Goal: Information Seeking & Learning: Learn about a topic

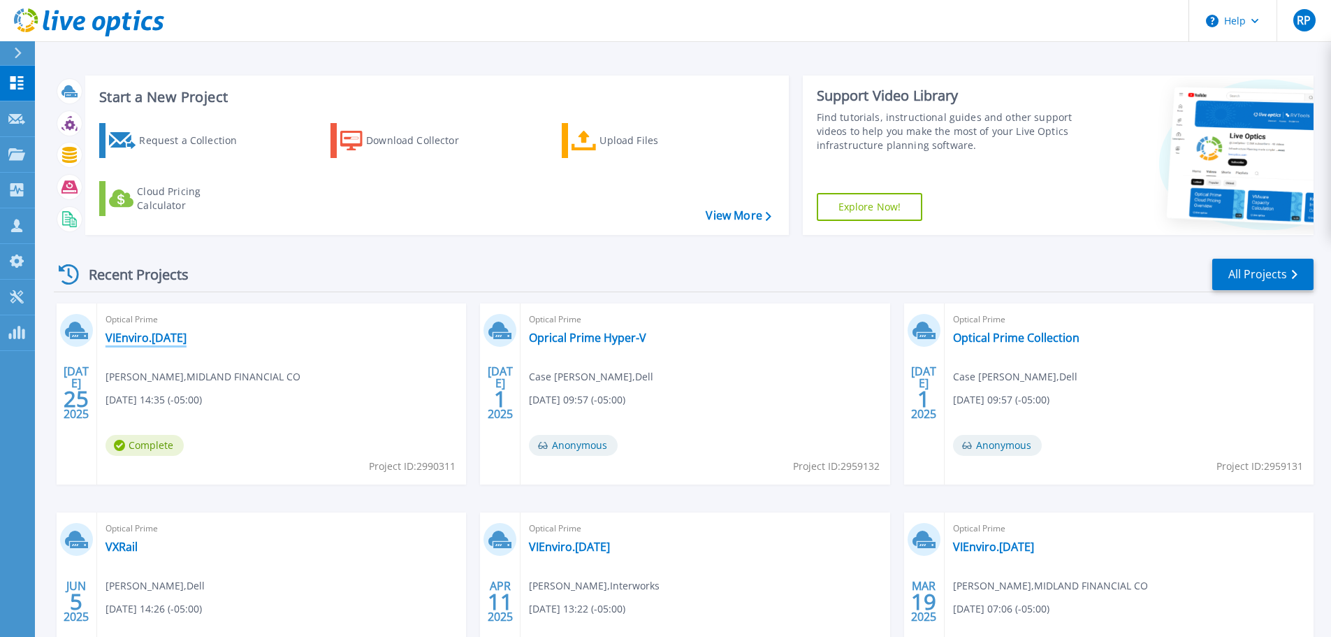
click at [143, 340] on link "VIEnviro.[DATE]" at bounding box center [146, 338] width 81 height 14
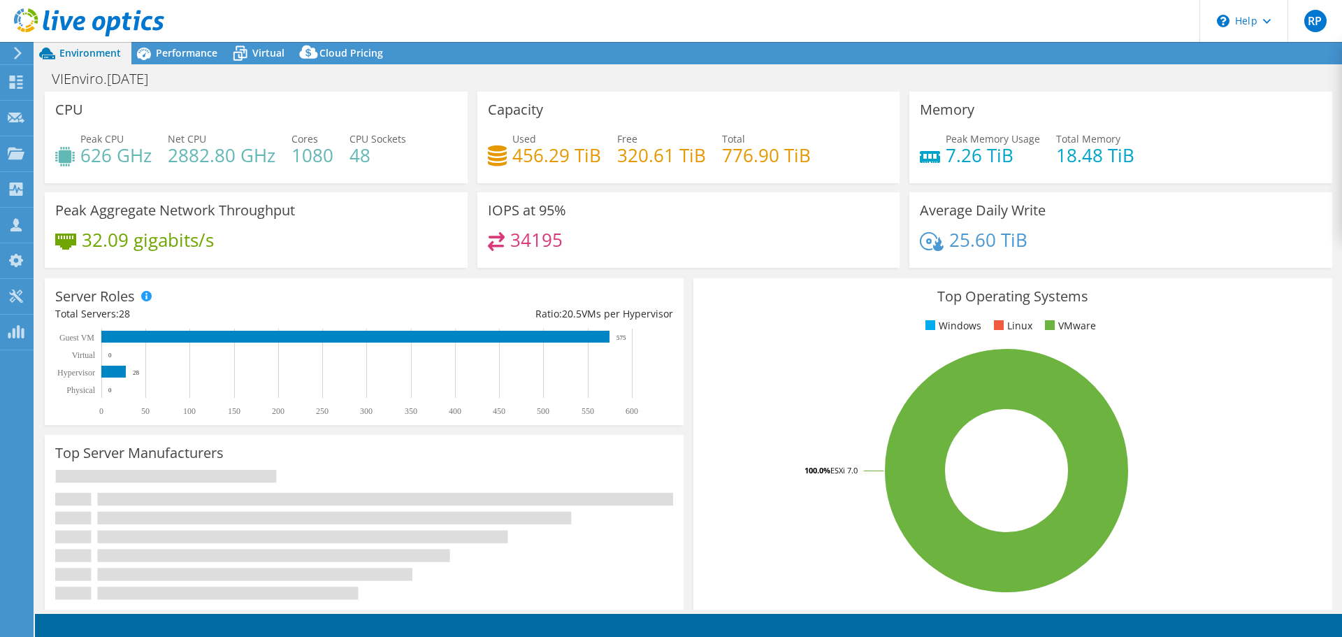
select select "USD"
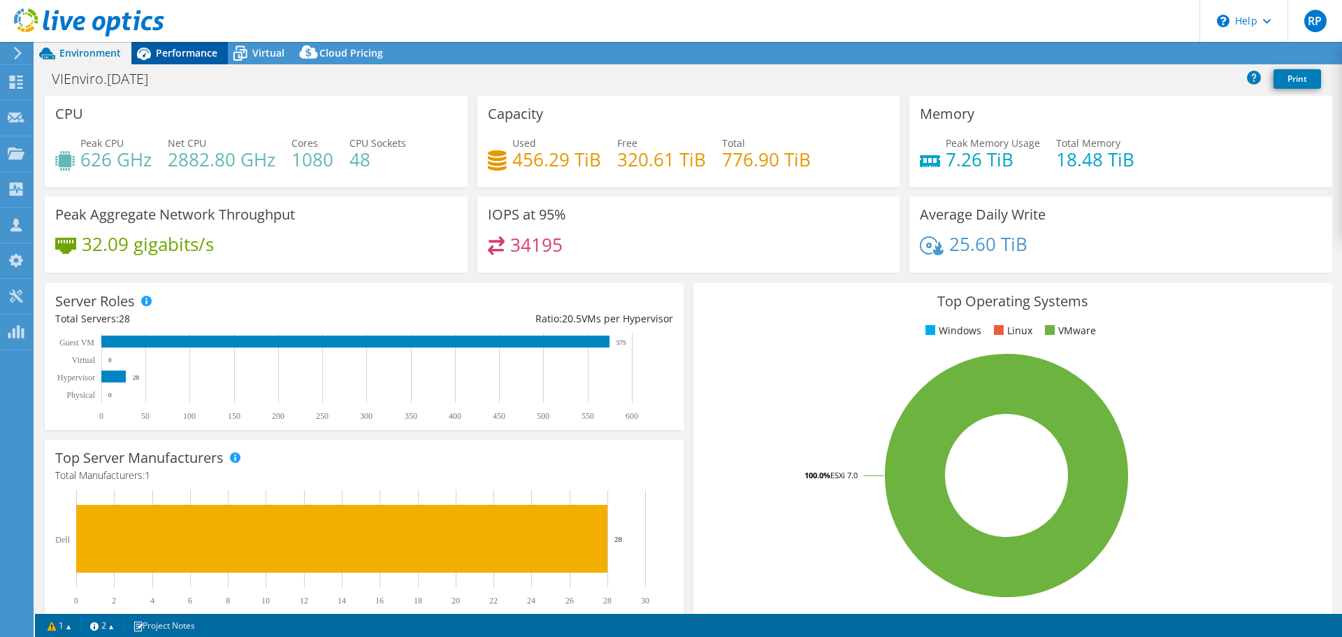
click at [170, 50] on span "Performance" at bounding box center [187, 52] width 62 height 13
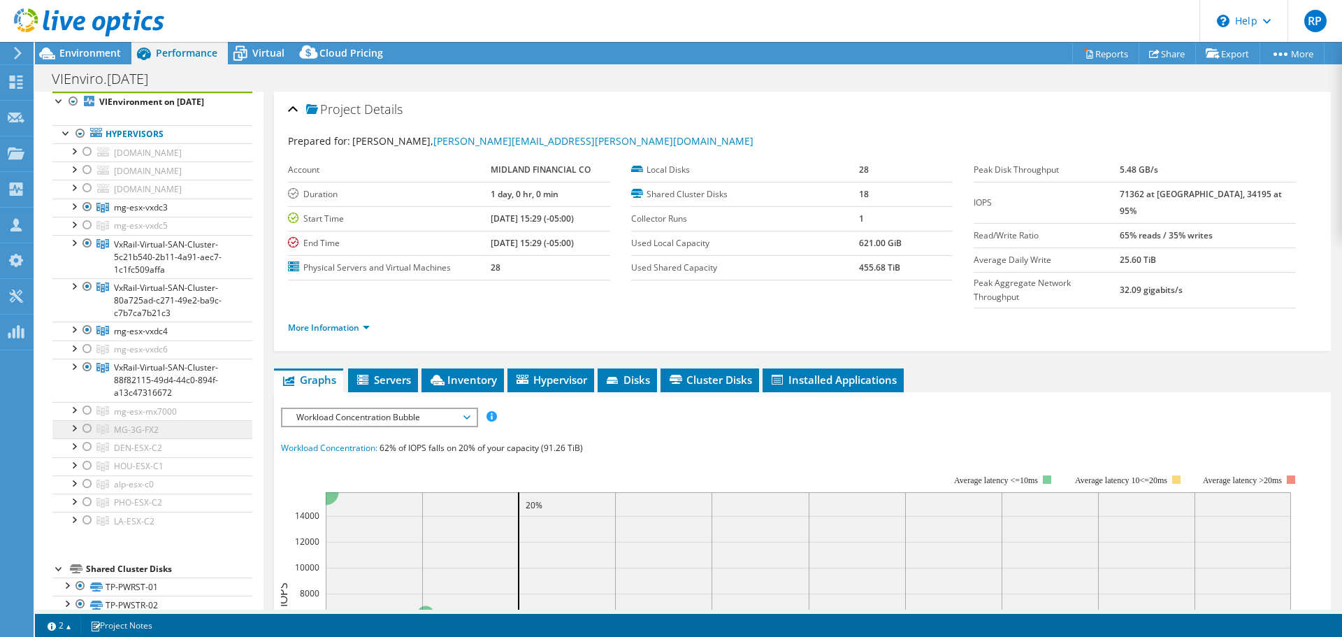
scroll to position [70, 0]
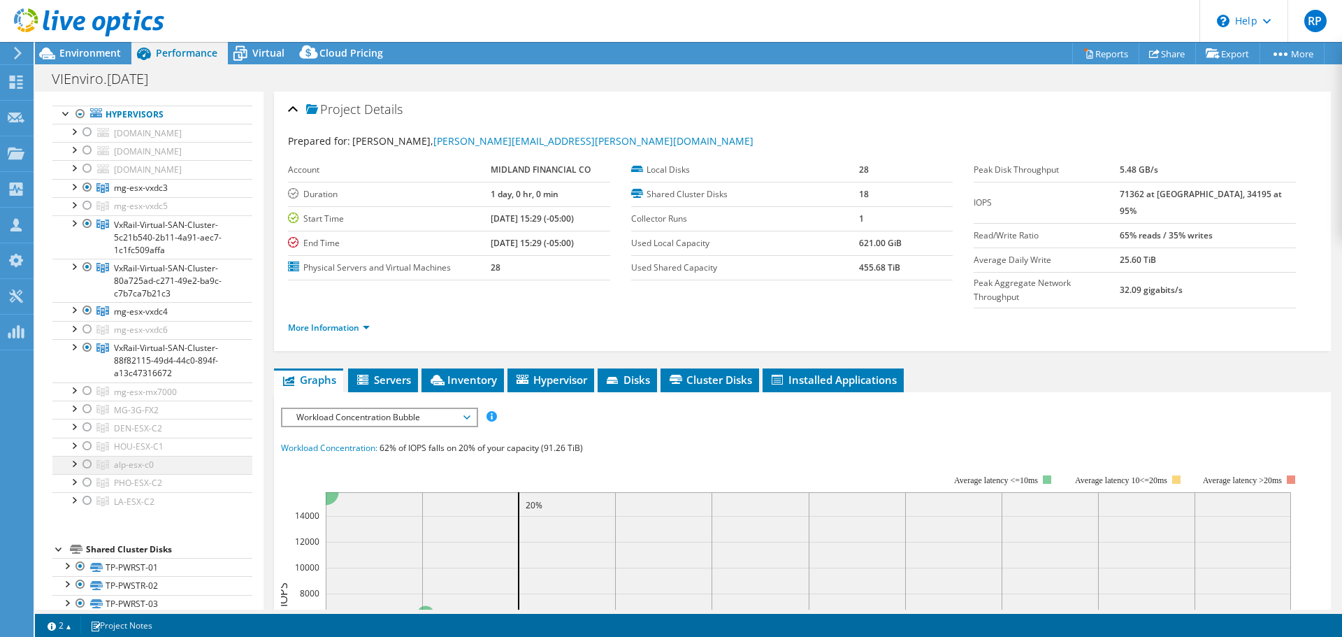
click at [87, 472] on div at bounding box center [87, 464] width 14 height 17
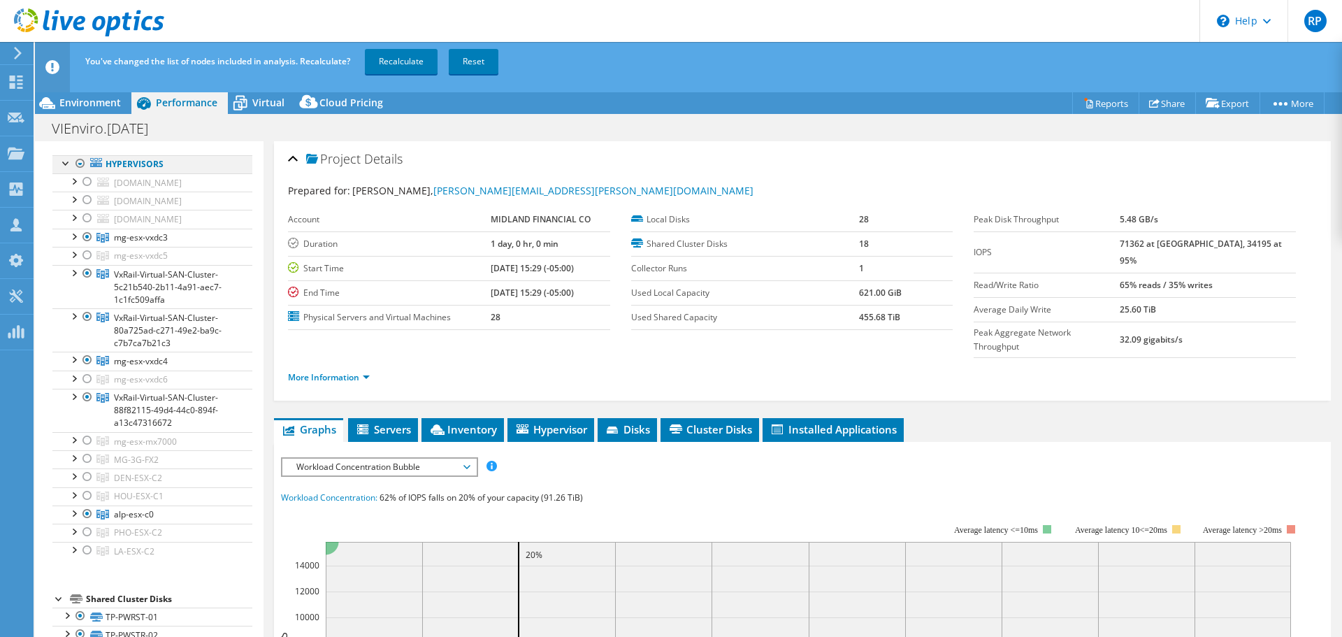
click at [82, 161] on div at bounding box center [80, 163] width 14 height 17
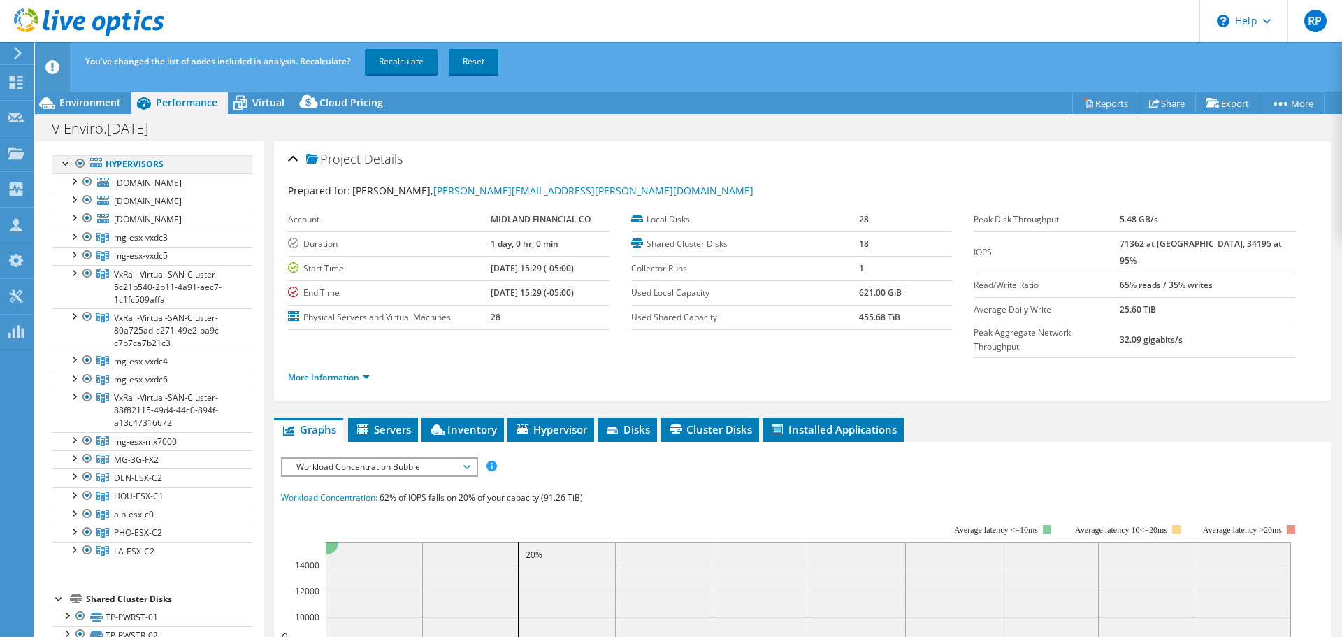
click at [80, 162] on div at bounding box center [80, 163] width 14 height 17
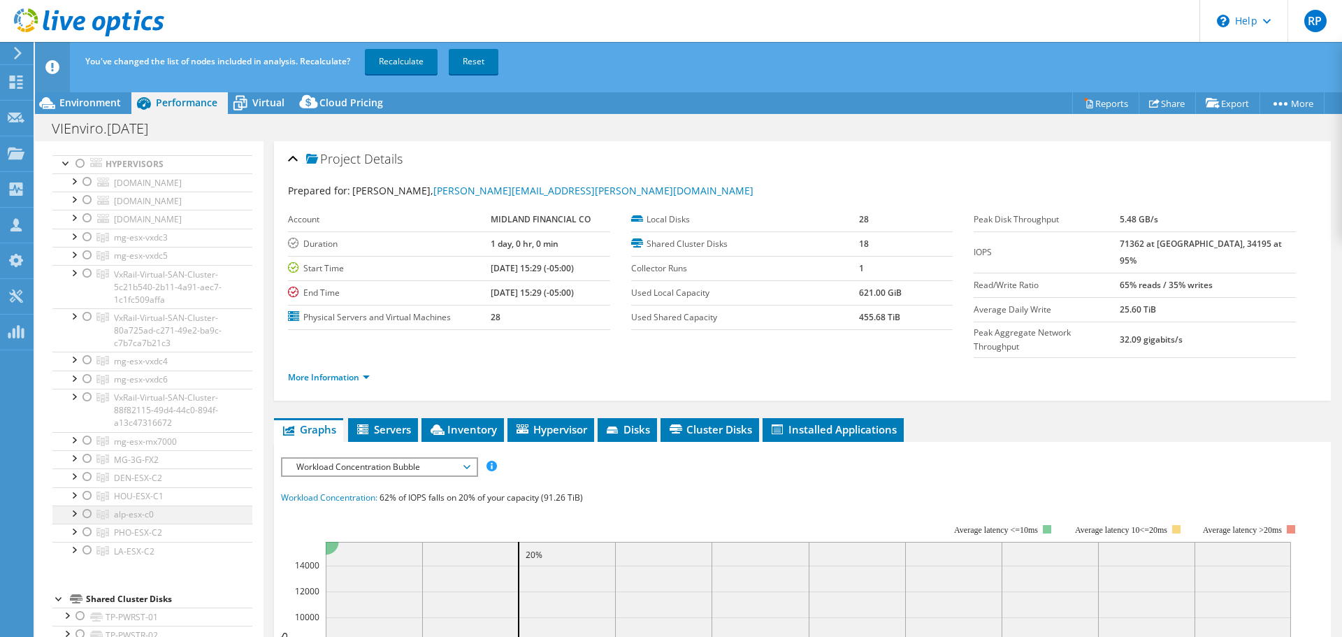
click at [87, 522] on div at bounding box center [87, 513] width 14 height 17
click at [410, 55] on link "Recalculate" at bounding box center [401, 61] width 73 height 25
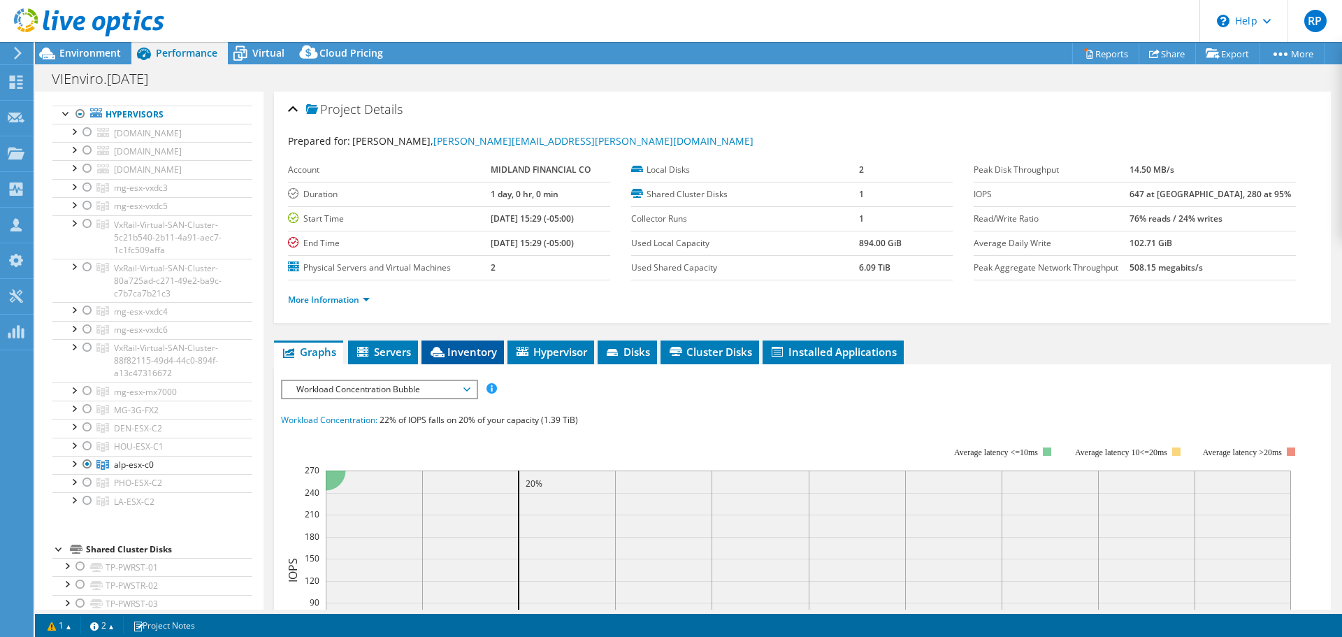
click at [460, 352] on span "Inventory" at bounding box center [462, 352] width 68 height 14
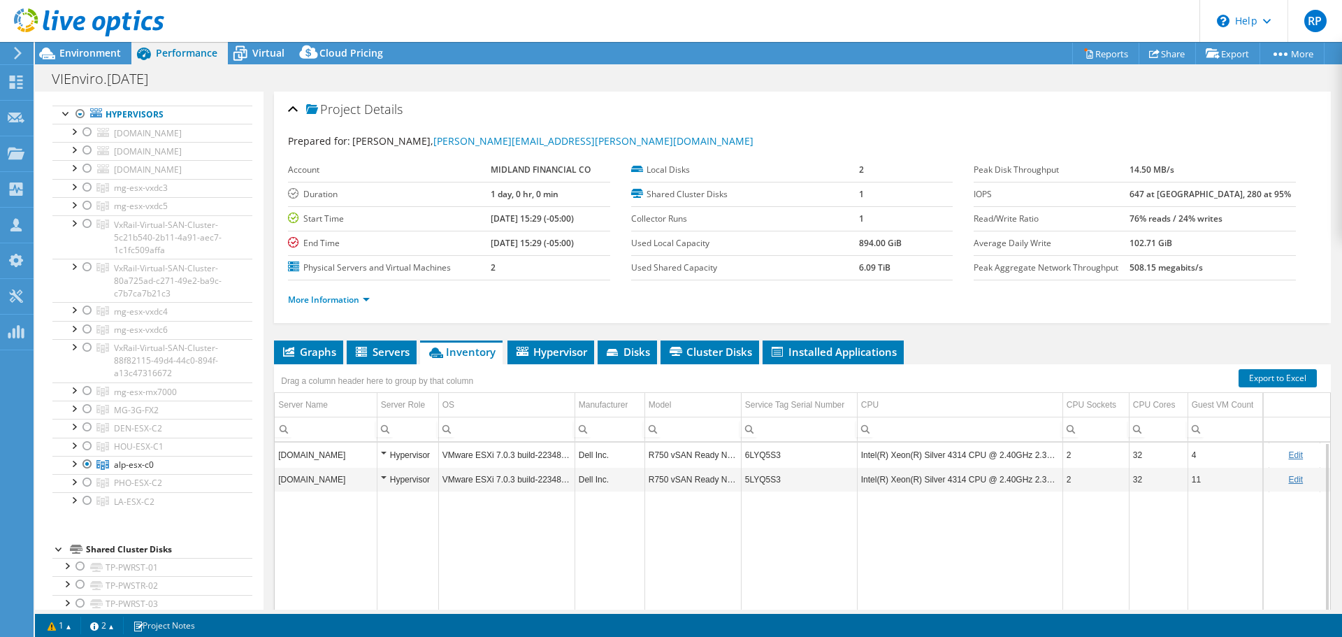
click at [761, 482] on td "5LYQ5S3" at bounding box center [799, 479] width 116 height 24
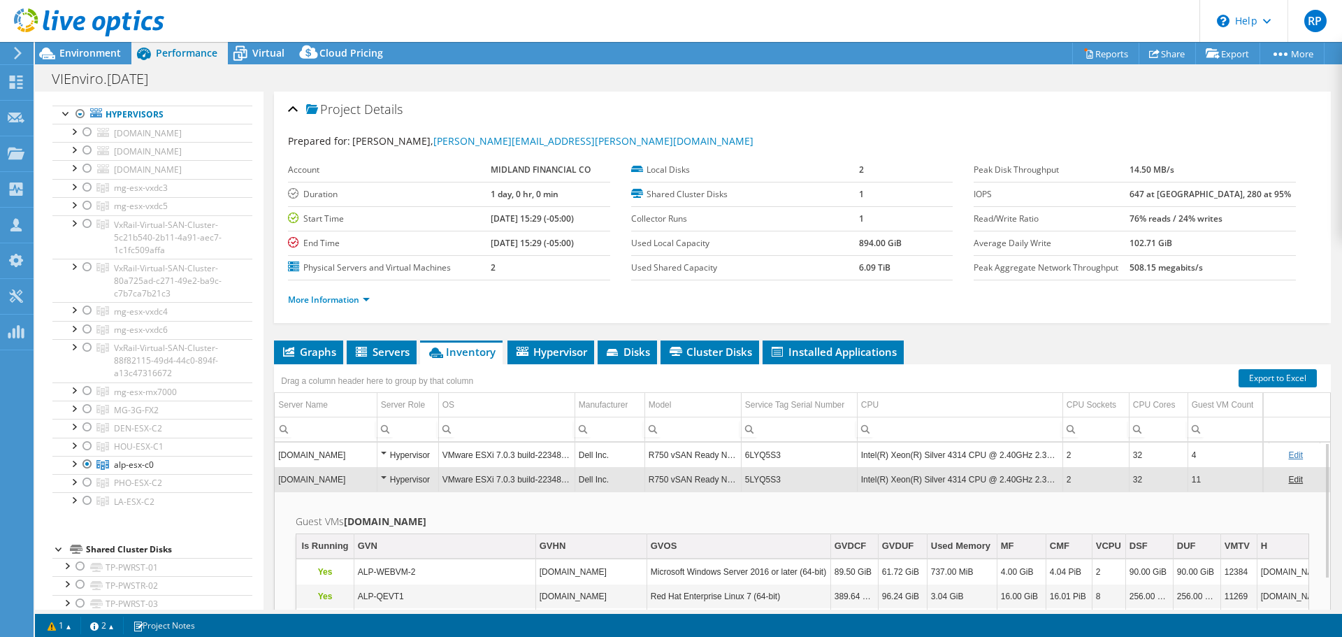
click at [761, 482] on td "5LYQ5S3" at bounding box center [799, 479] width 116 height 24
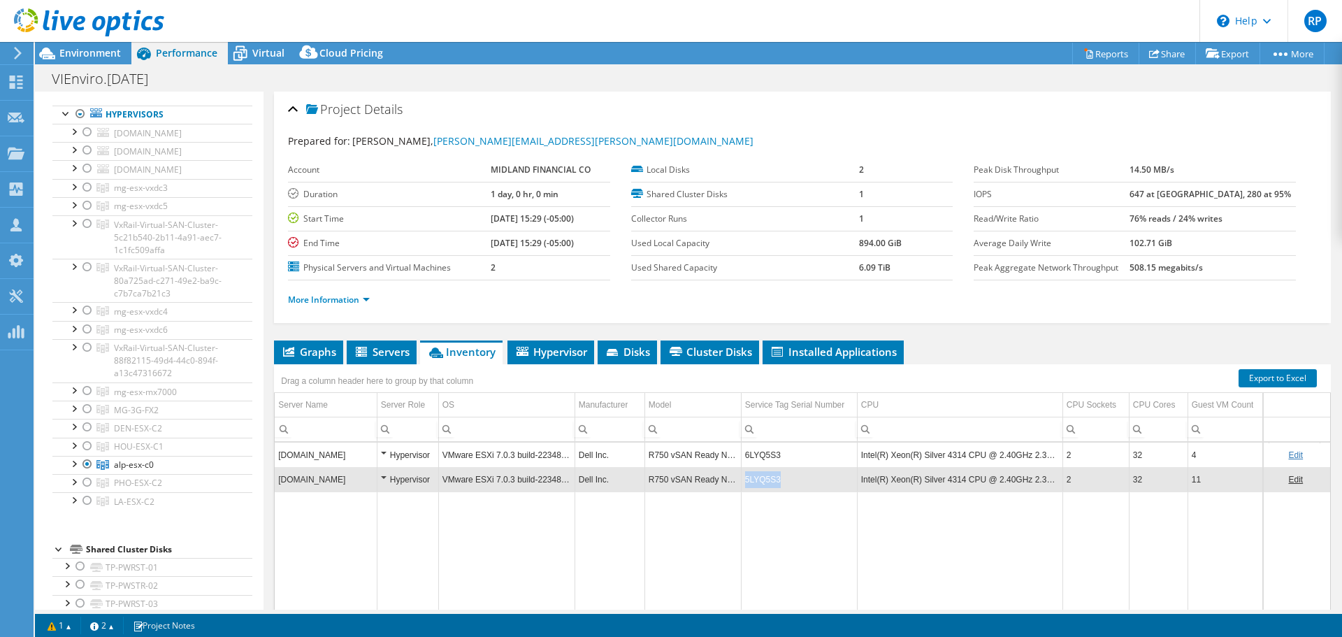
click at [761, 482] on td "5LYQ5S3" at bounding box center [799, 479] width 116 height 24
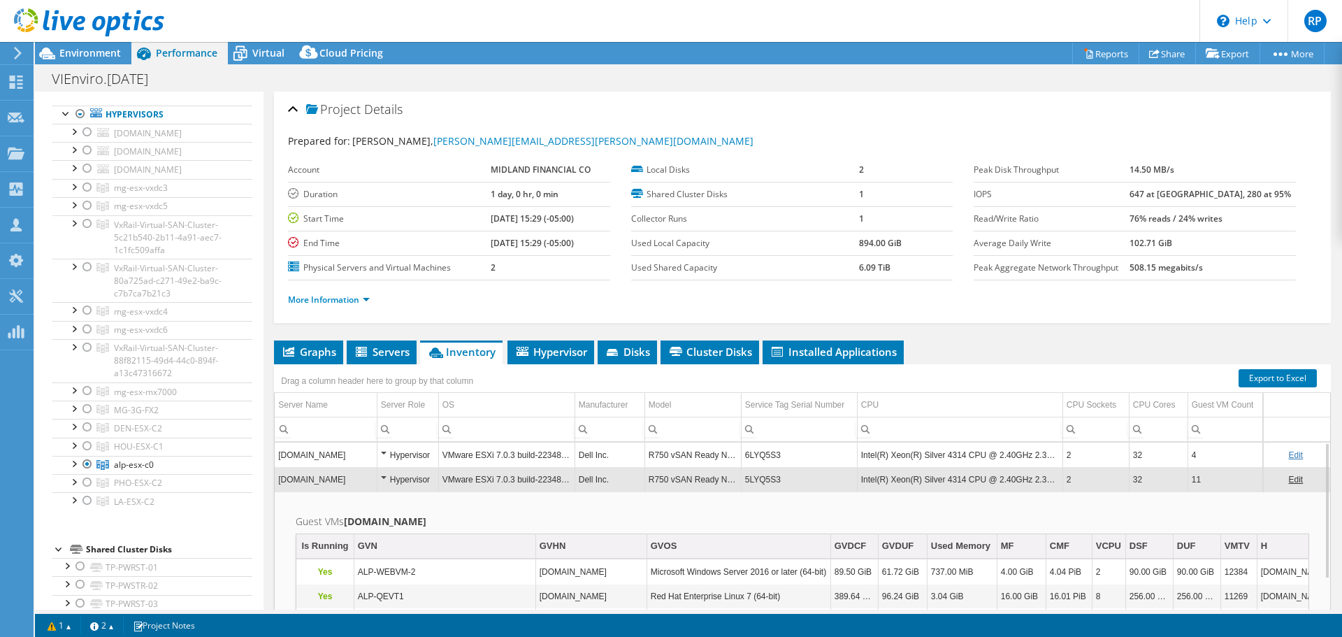
click at [761, 480] on td "5LYQ5S3" at bounding box center [799, 479] width 116 height 24
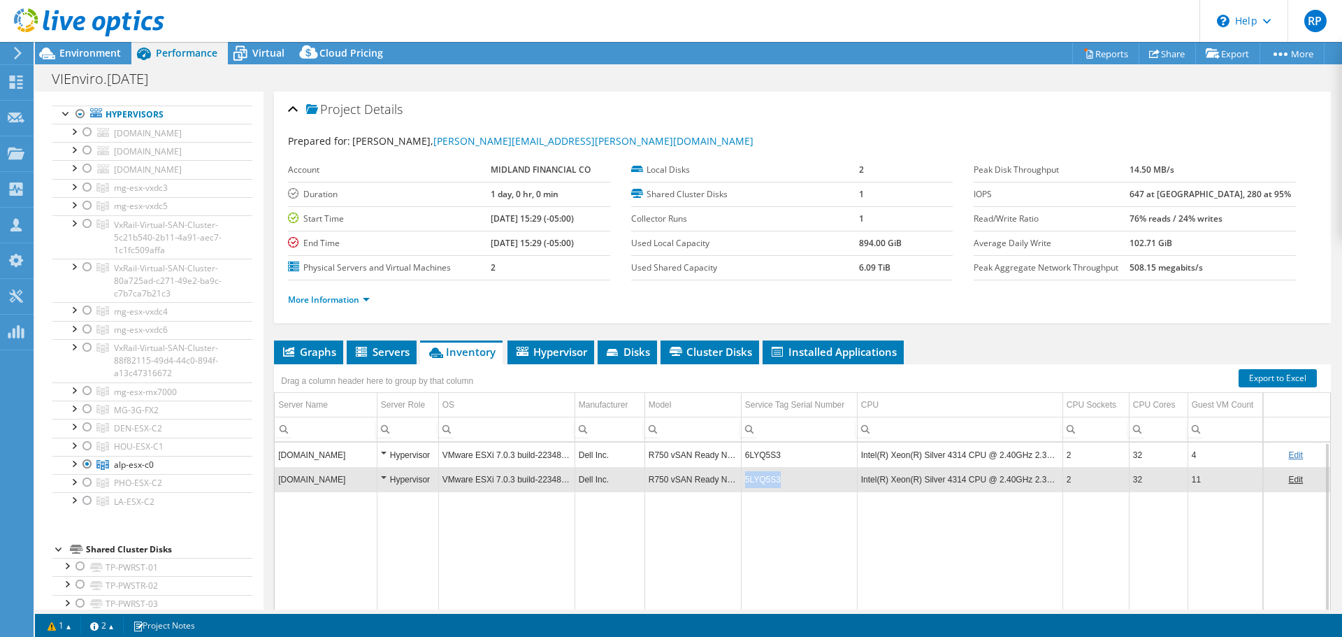
click at [761, 480] on td "5LYQ5S3" at bounding box center [799, 479] width 116 height 24
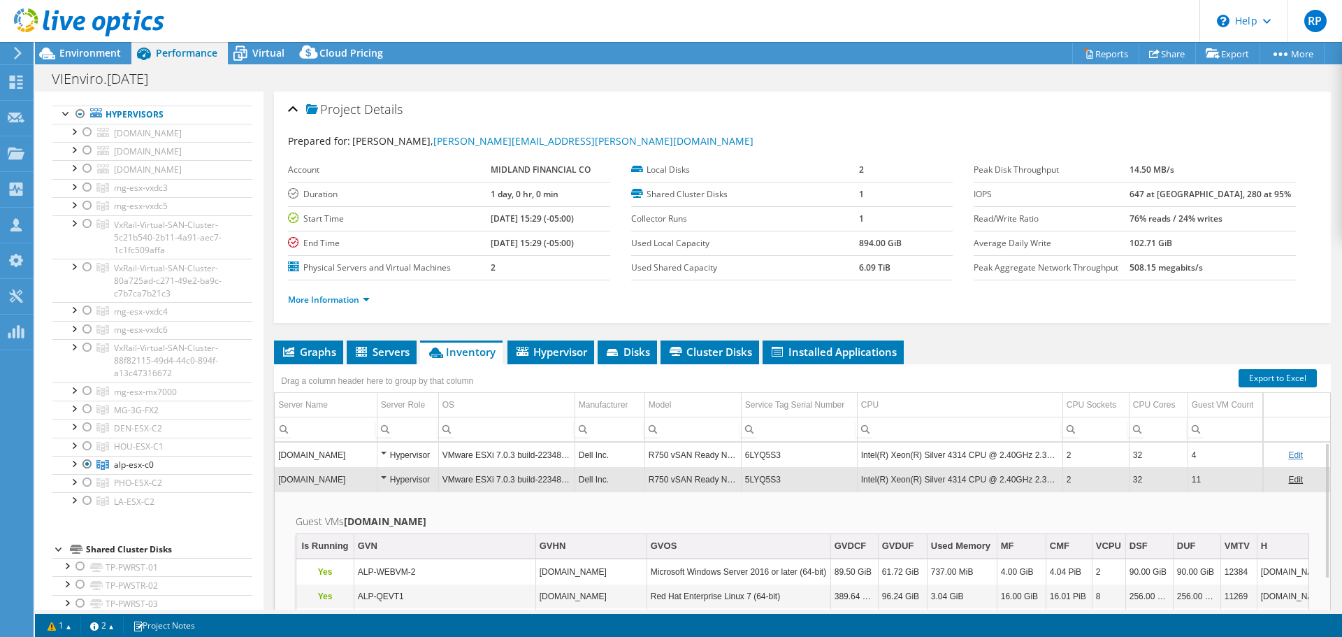
click at [760, 482] on td "5LYQ5S3" at bounding box center [799, 479] width 116 height 24
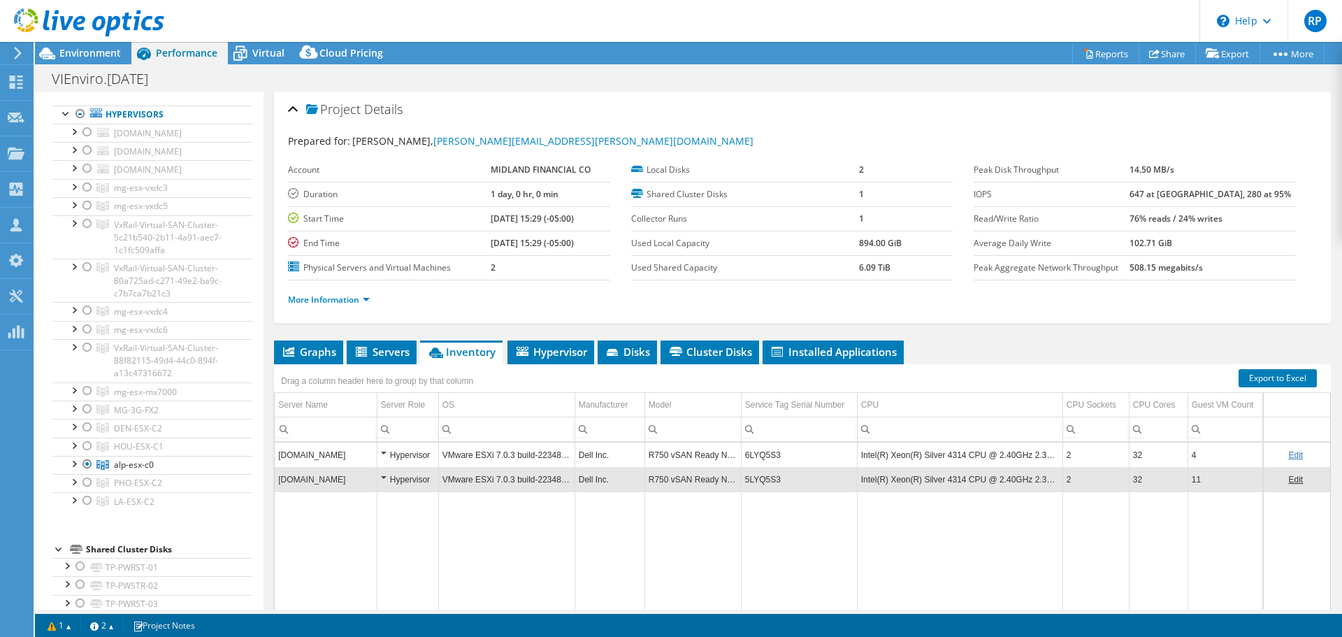
click at [763, 480] on td "5LYQ5S3" at bounding box center [799, 479] width 116 height 24
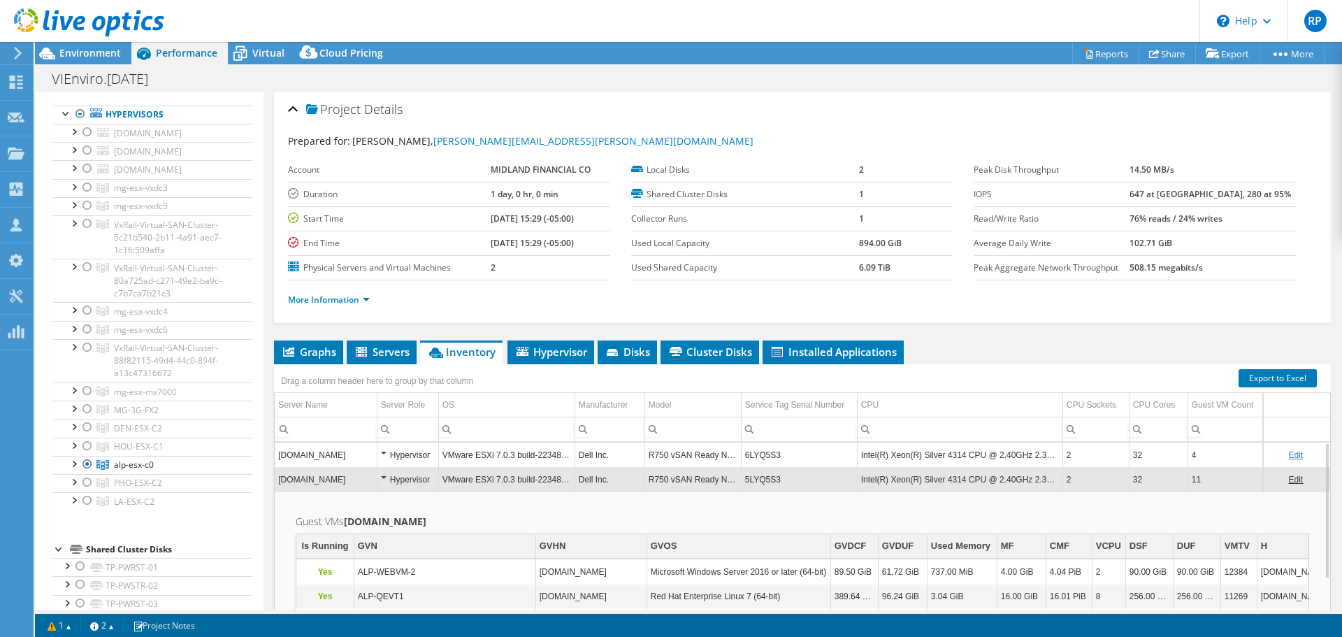
click at [763, 480] on td "5LYQ5S3" at bounding box center [799, 479] width 116 height 24
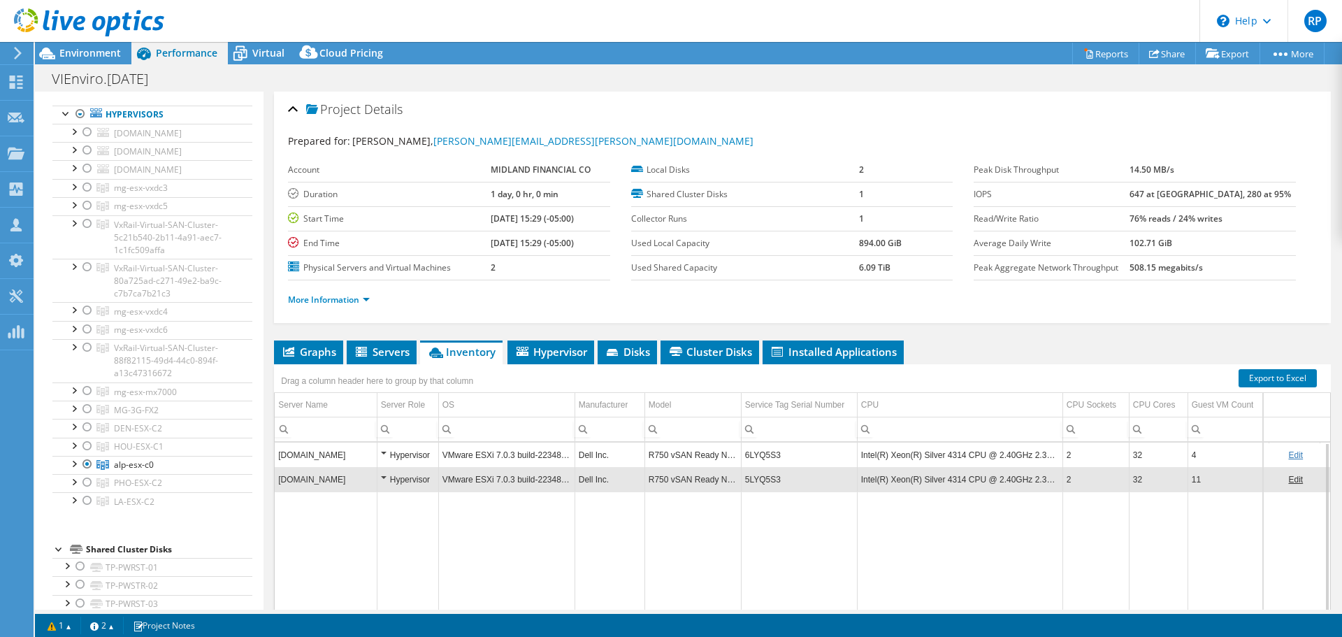
click at [763, 480] on td "5LYQ5S3" at bounding box center [799, 479] width 116 height 24
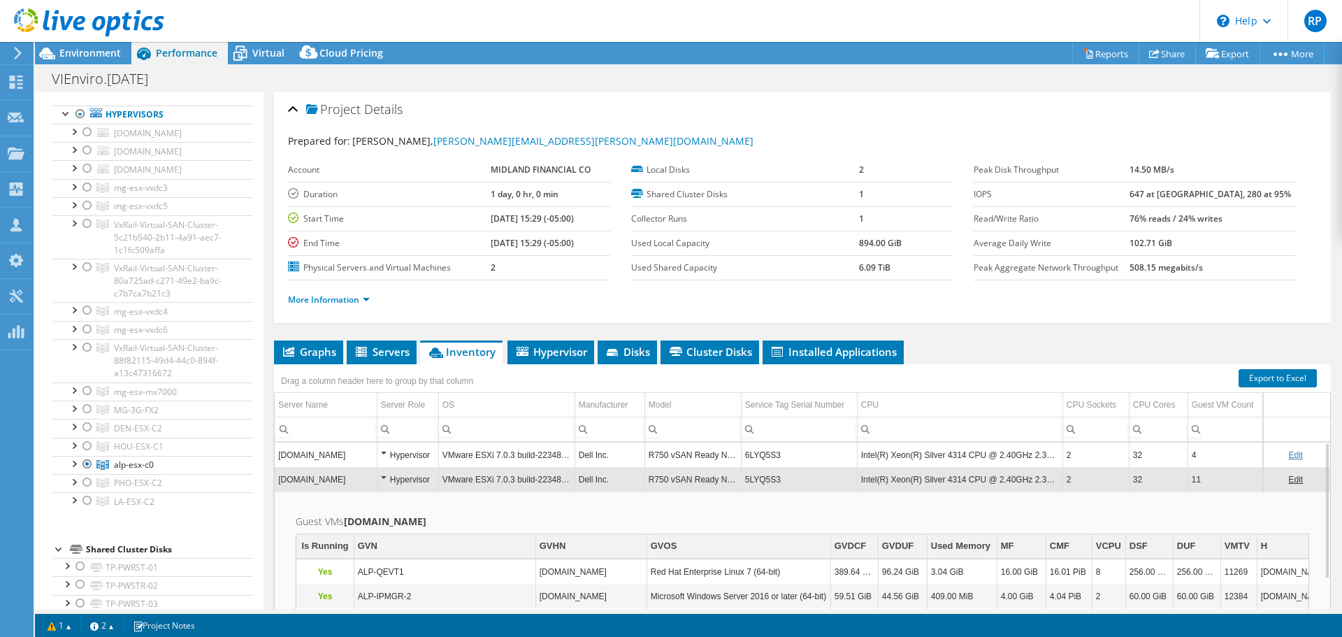
click at [758, 478] on td "5LYQ5S3" at bounding box center [799, 479] width 116 height 24
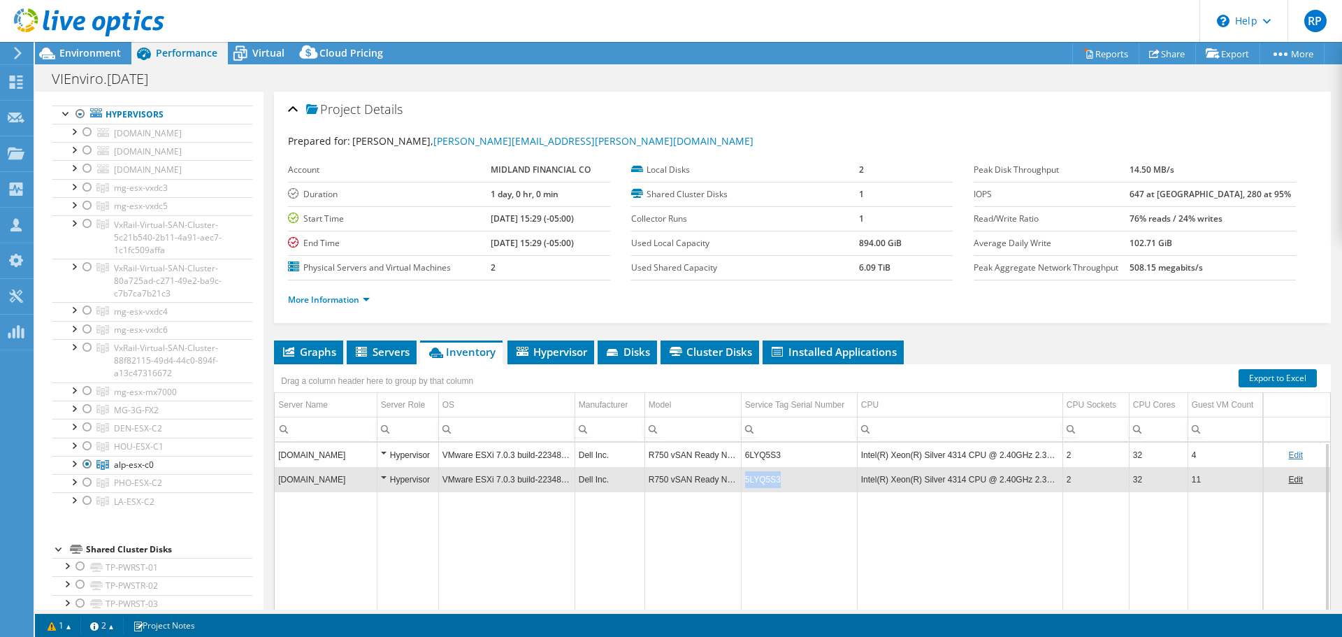
drag, startPoint x: 746, startPoint y: 477, endPoint x: 777, endPoint y: 479, distance: 30.8
click at [777, 479] on td "5LYQ5S3" at bounding box center [799, 479] width 116 height 24
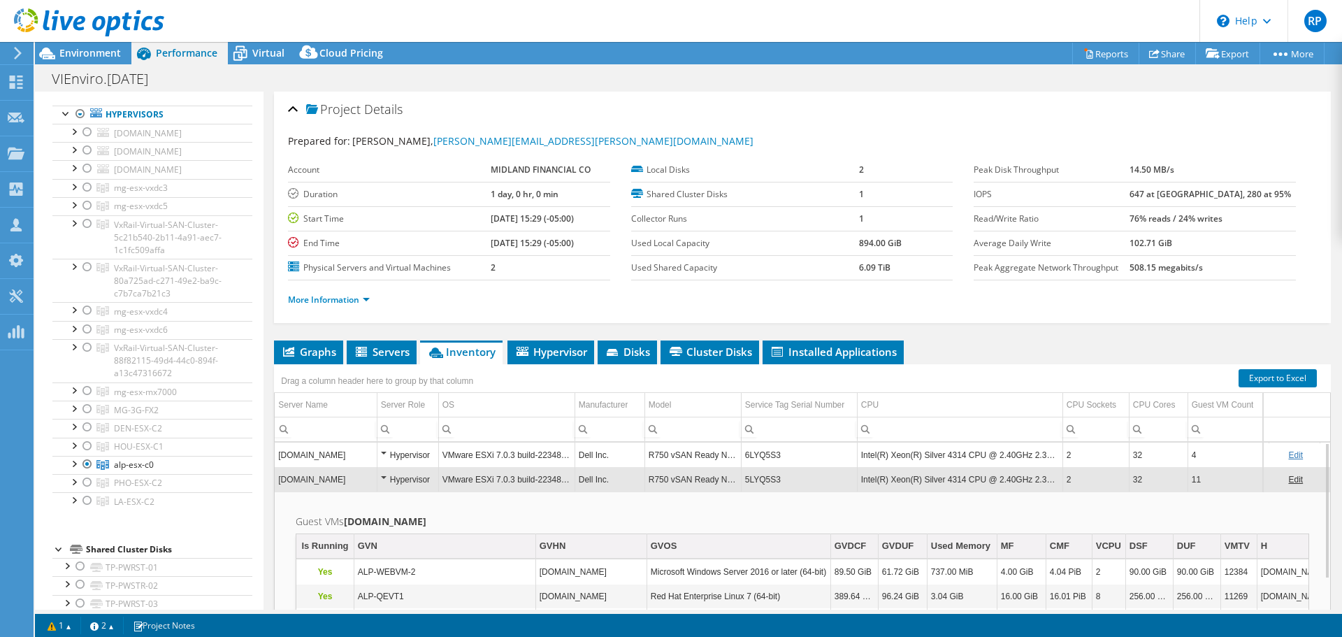
drag, startPoint x: 777, startPoint y: 479, endPoint x: 759, endPoint y: 484, distance: 18.8
click at [759, 484] on td "5LYQ5S3" at bounding box center [799, 479] width 116 height 24
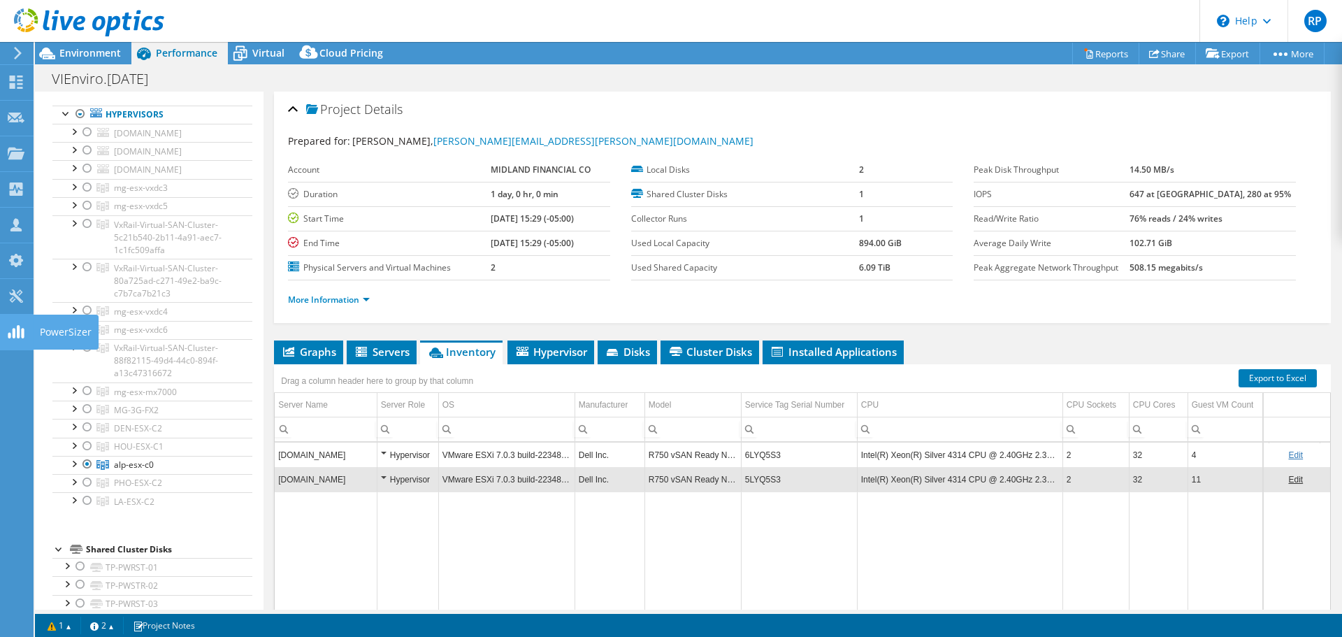
click at [40, 326] on div "PowerSizer" at bounding box center [66, 332] width 66 height 35
click at [362, 350] on icon at bounding box center [361, 352] width 11 height 10
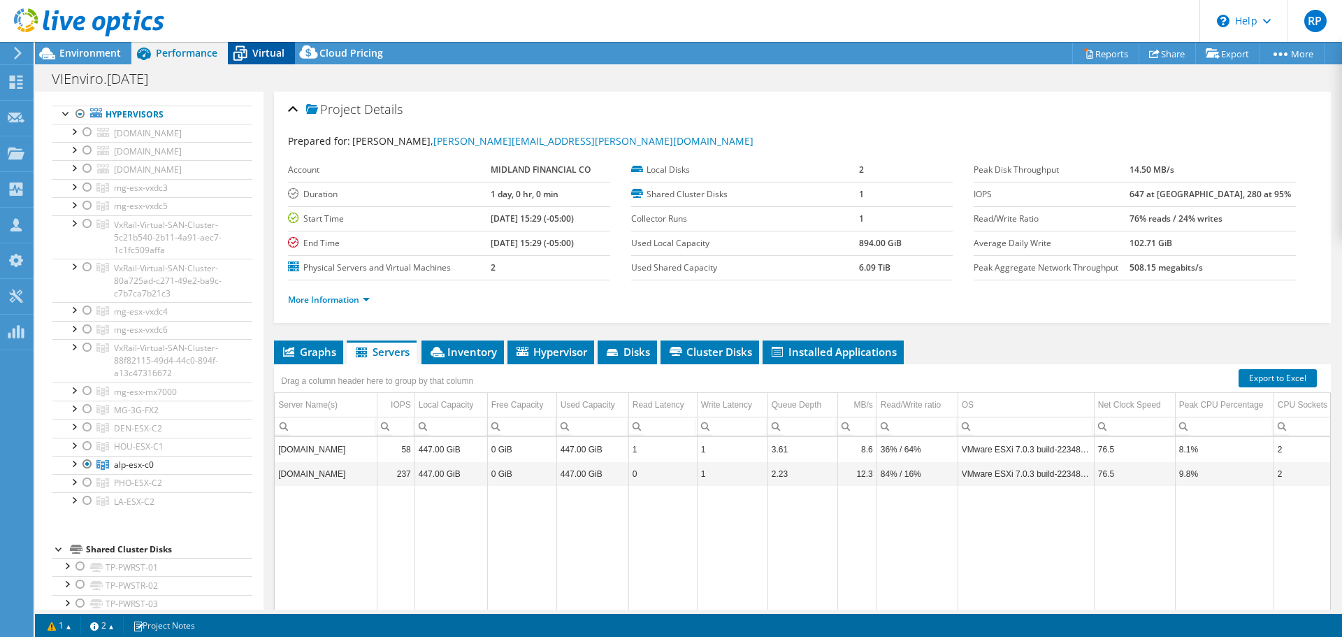
click at [268, 50] on span "Virtual" at bounding box center [268, 52] width 32 height 13
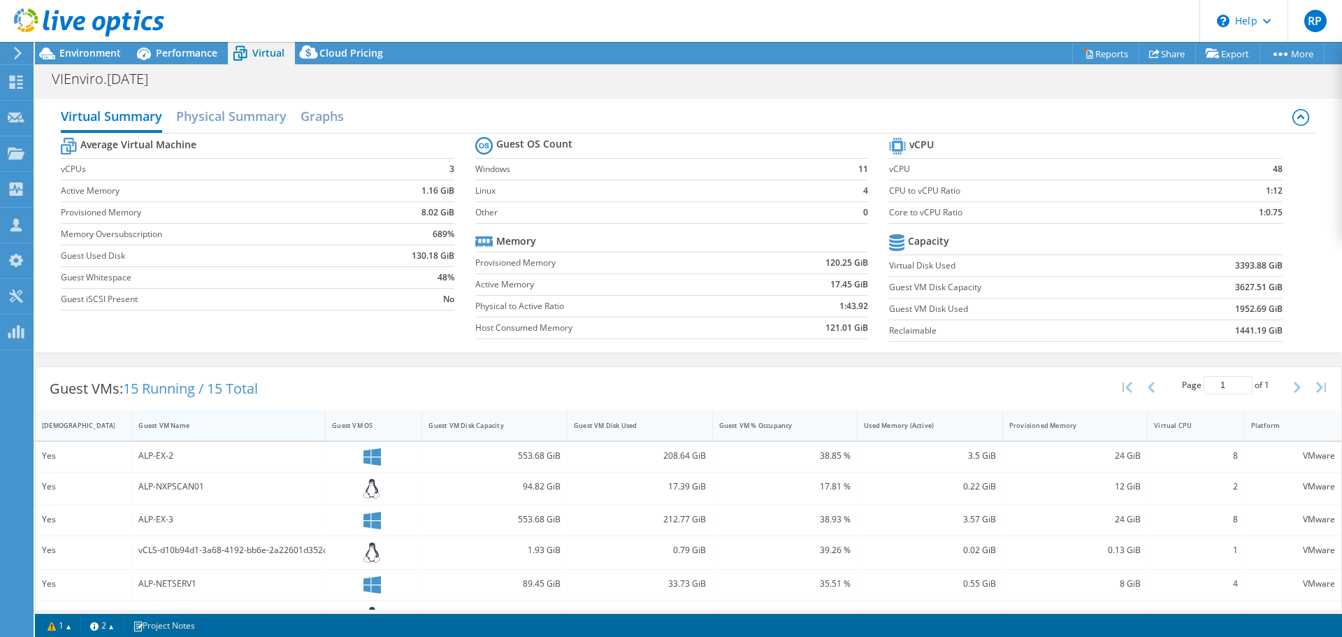
click at [183, 417] on div "Guest VM Name" at bounding box center [220, 425] width 176 height 22
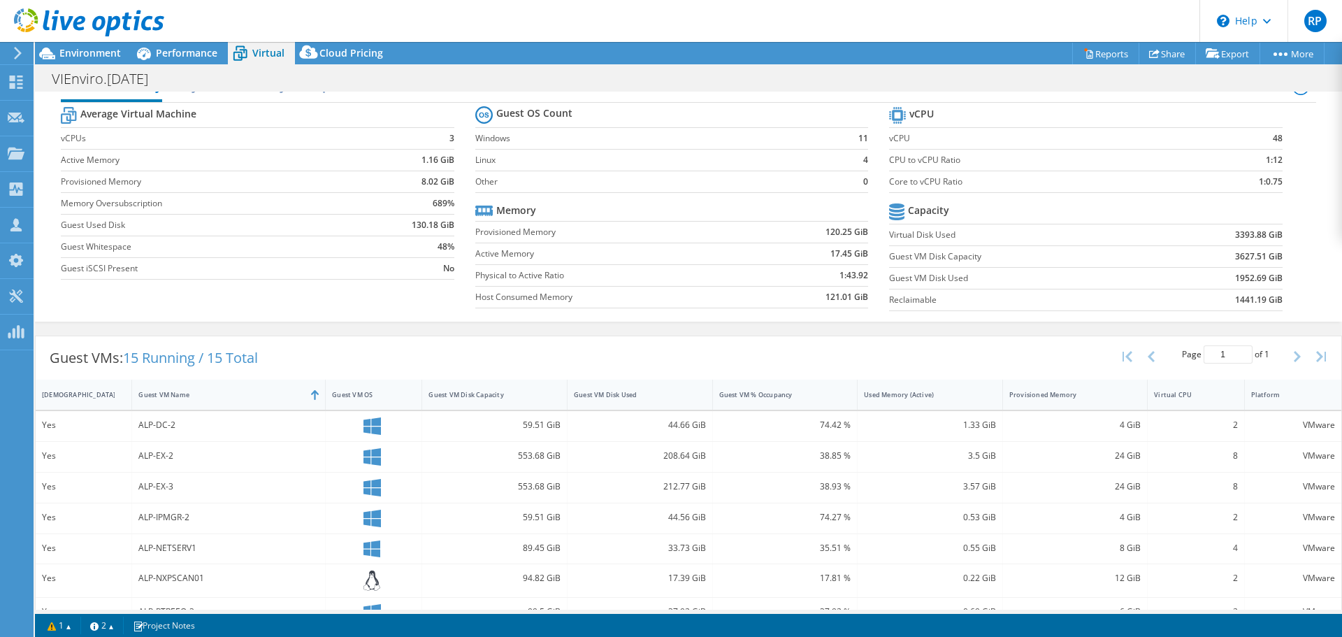
scroll to position [0, 0]
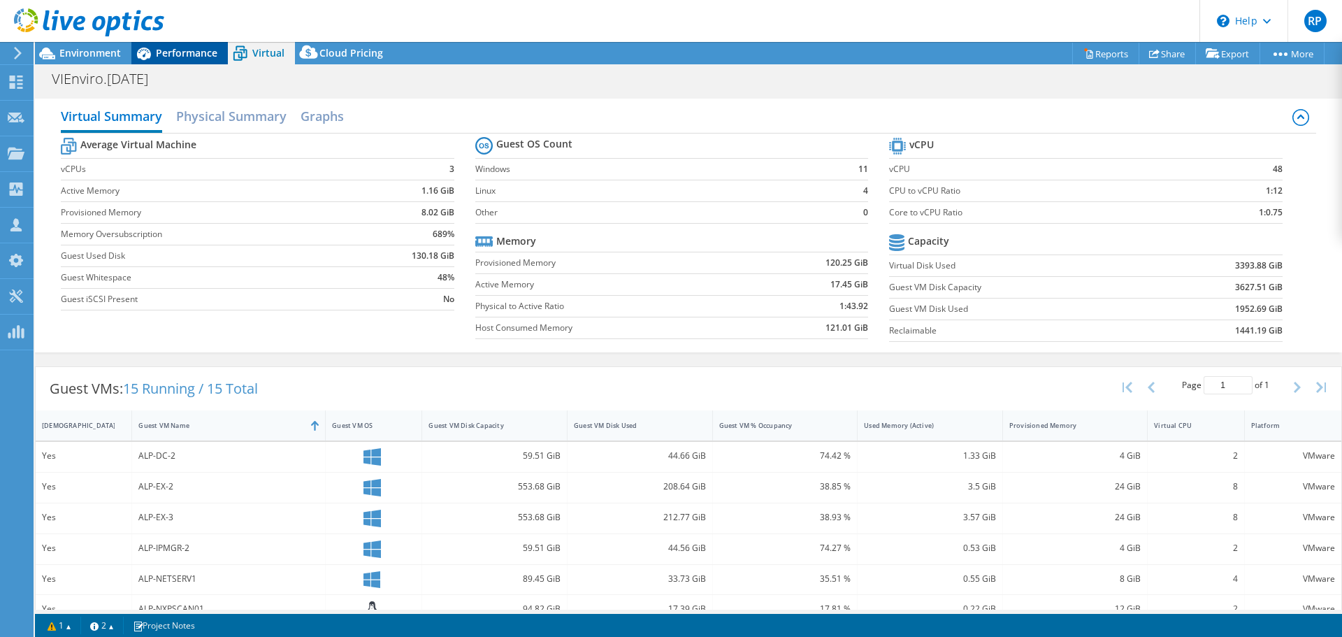
click at [186, 50] on span "Performance" at bounding box center [187, 52] width 62 height 13
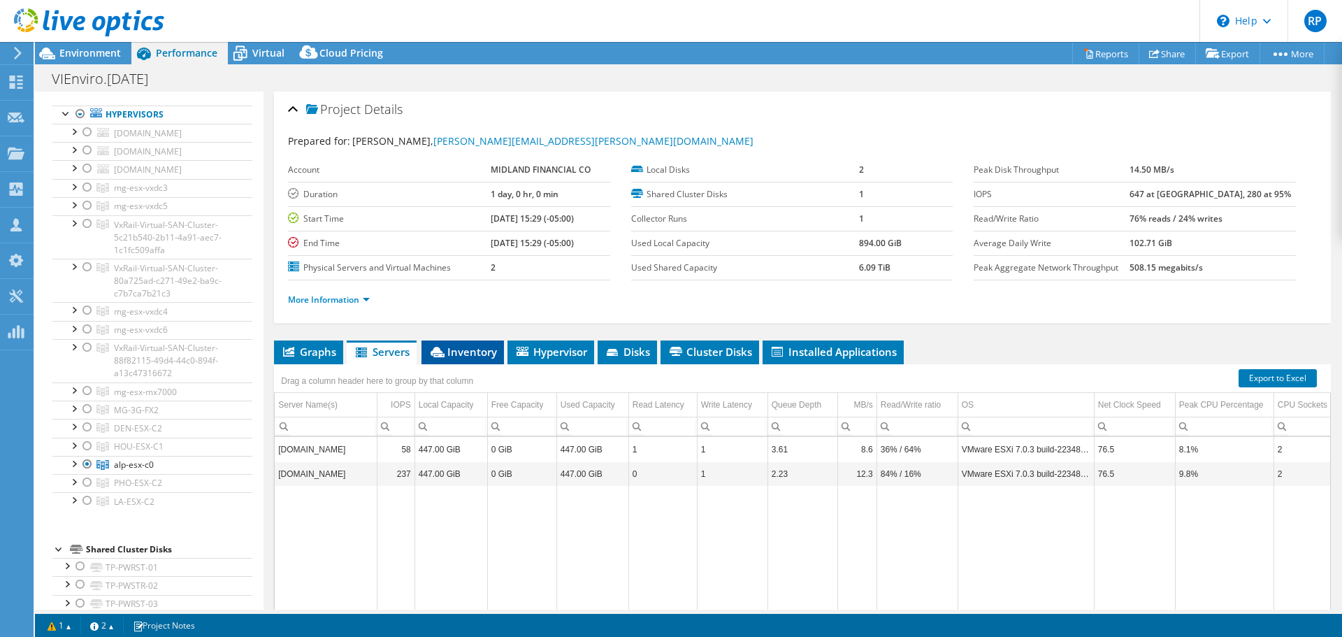
click at [467, 355] on span "Inventory" at bounding box center [462, 352] width 68 height 14
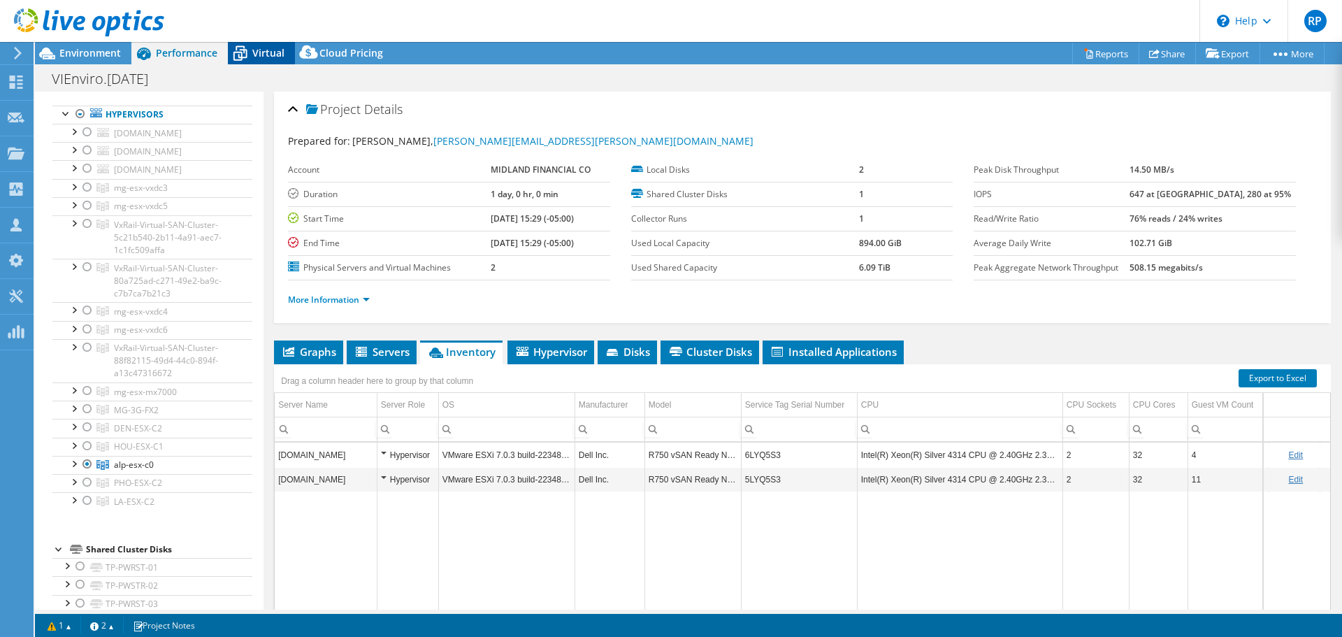
click at [261, 55] on span "Virtual" at bounding box center [268, 52] width 32 height 13
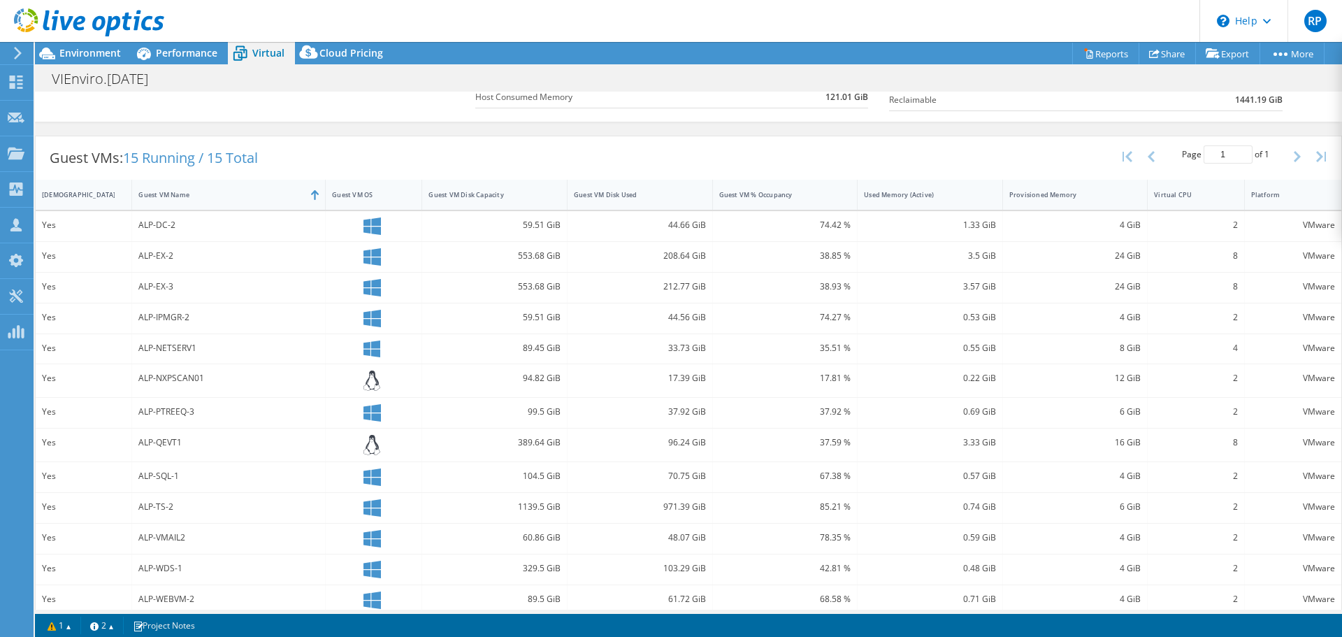
scroll to position [210, 0]
